Goal: Transaction & Acquisition: Download file/media

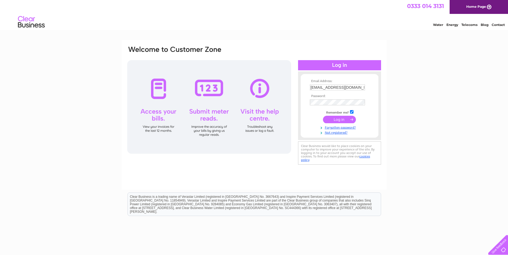
click at [351, 89] on input "ms@thergigroup.com" at bounding box center [337, 88] width 55 height 6
type input "michael_shek@hotmail.co.uk"
click at [330, 121] on input "submit" at bounding box center [339, 119] width 33 height 7
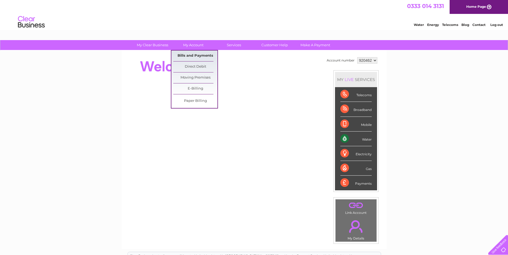
click at [193, 59] on link "Bills and Payments" at bounding box center [195, 56] width 44 height 11
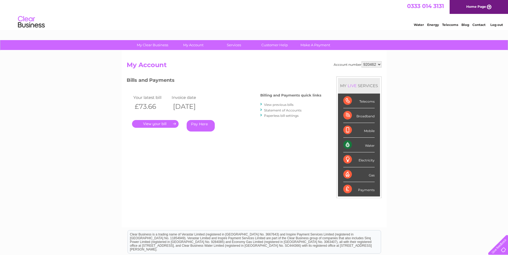
click at [284, 103] on link "View previous bills" at bounding box center [278, 105] width 29 height 4
click at [285, 105] on link "View previous bills" at bounding box center [278, 105] width 29 height 4
click at [273, 104] on link "View previous bills" at bounding box center [278, 105] width 29 height 4
click at [146, 125] on link "." at bounding box center [155, 124] width 47 height 8
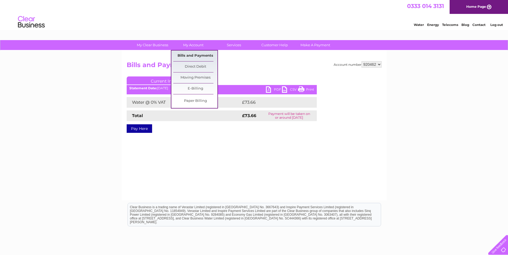
click at [192, 55] on link "Bills and Payments" at bounding box center [195, 56] width 44 height 11
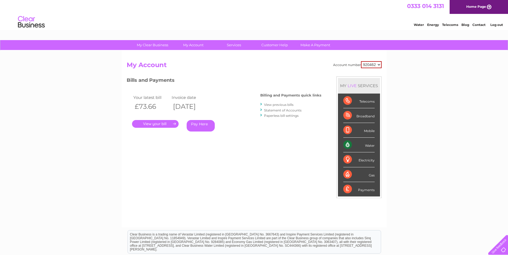
click at [275, 105] on link "View previous bills" at bounding box center [278, 105] width 29 height 4
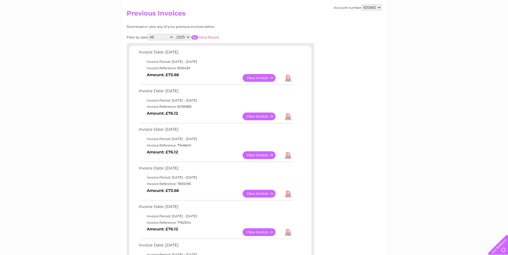
scroll to position [54, 0]
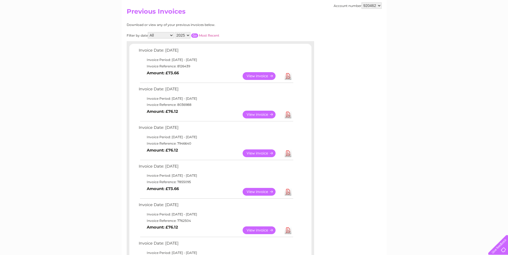
click at [285, 193] on link "Download" at bounding box center [288, 192] width 7 height 8
click at [289, 154] on link "Download" at bounding box center [288, 154] width 7 height 8
click at [290, 117] on link "Download" at bounding box center [288, 115] width 7 height 8
